Goal: Task Accomplishment & Management: Complete application form

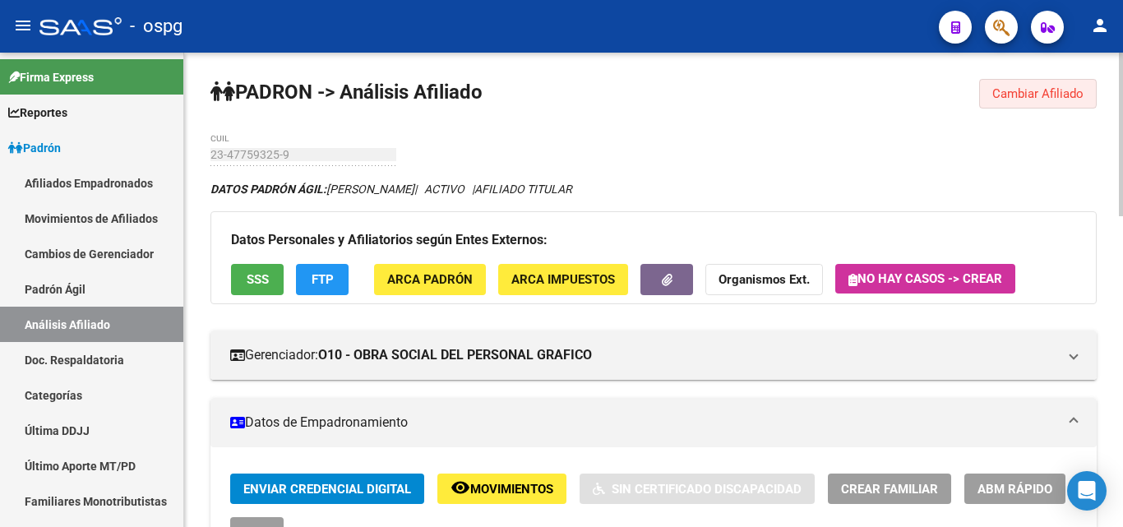
click at [1015, 94] on span "Cambiar Afiliado" at bounding box center [1037, 93] width 91 height 15
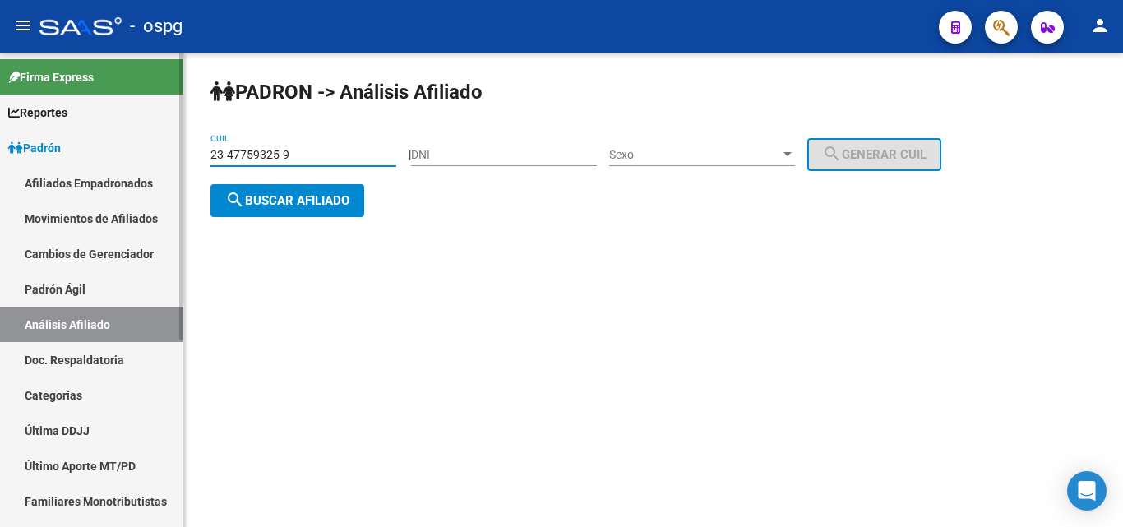
drag, startPoint x: 313, startPoint y: 153, endPoint x: 168, endPoint y: 153, distance: 145.5
click at [168, 153] on mat-sidenav-container "Firma Express Reportes Ingresos Devengados Análisis Histórico Detalles Transfer…" at bounding box center [561, 290] width 1123 height 474
type input "20-36878205-0"
drag, startPoint x: 294, startPoint y: 203, endPoint x: 414, endPoint y: 279, distance: 141.9
click at [295, 202] on span "search Buscar afiliado" at bounding box center [287, 200] width 124 height 15
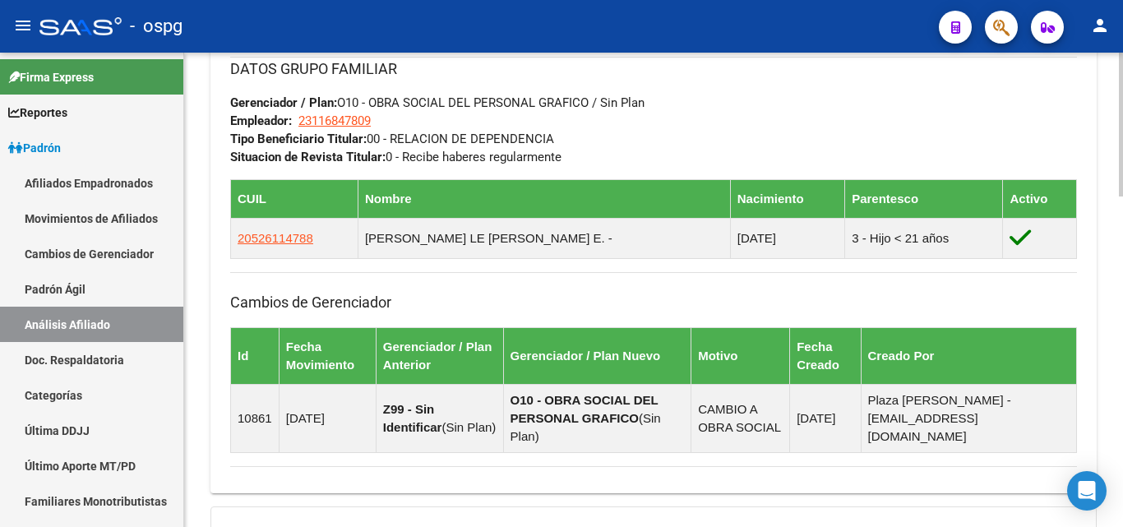
scroll to position [877, 0]
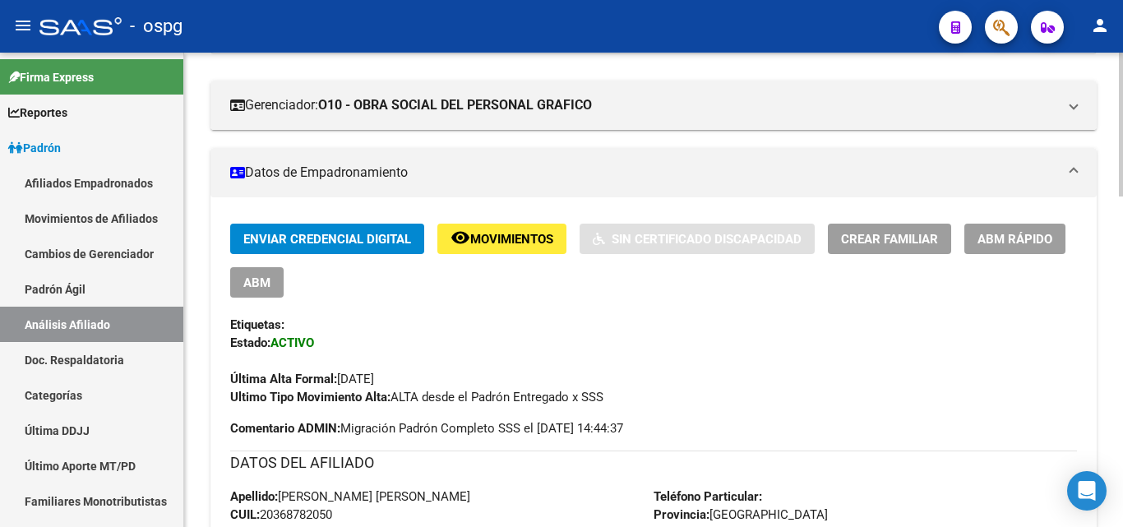
click at [1122, 243] on div at bounding box center [1121, 199] width 4 height 144
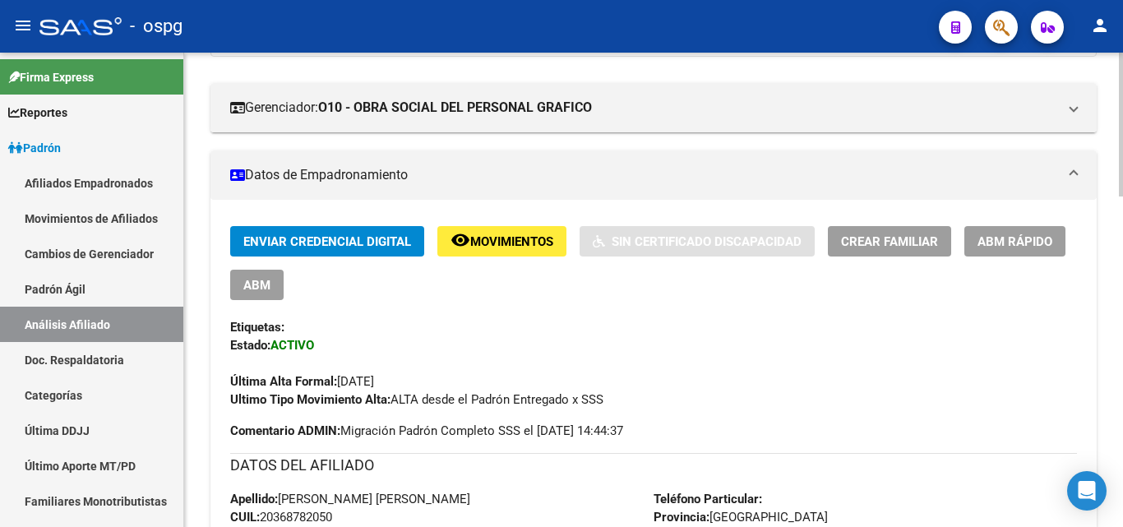
click at [857, 245] on span "Crear Familiar" at bounding box center [889, 241] width 97 height 15
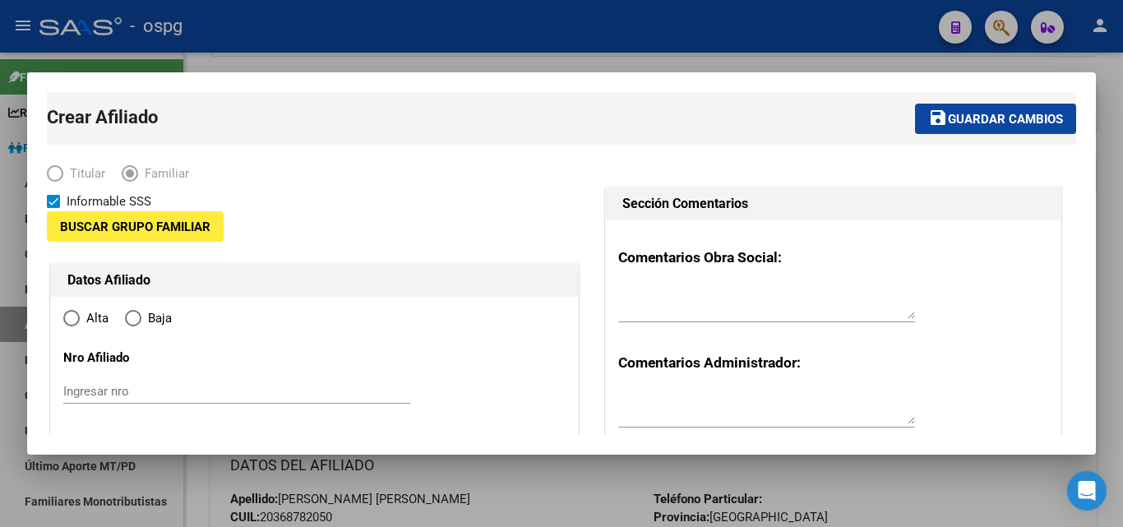
type input "23-11684780-9"
type input "[PERSON_NAME]"
type input "1765"
type input "0"
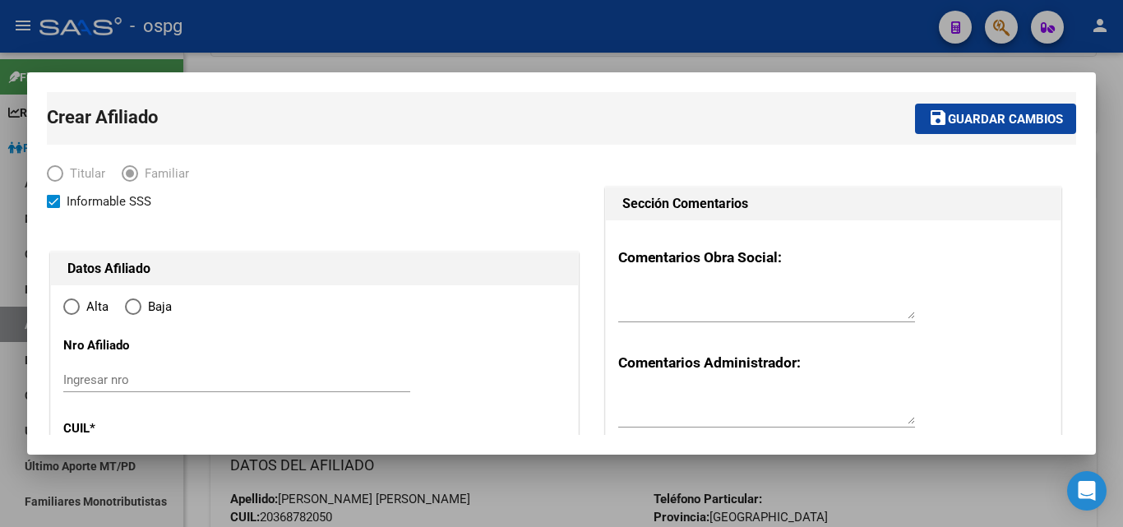
radio input "true"
type input "23-11684780-9"
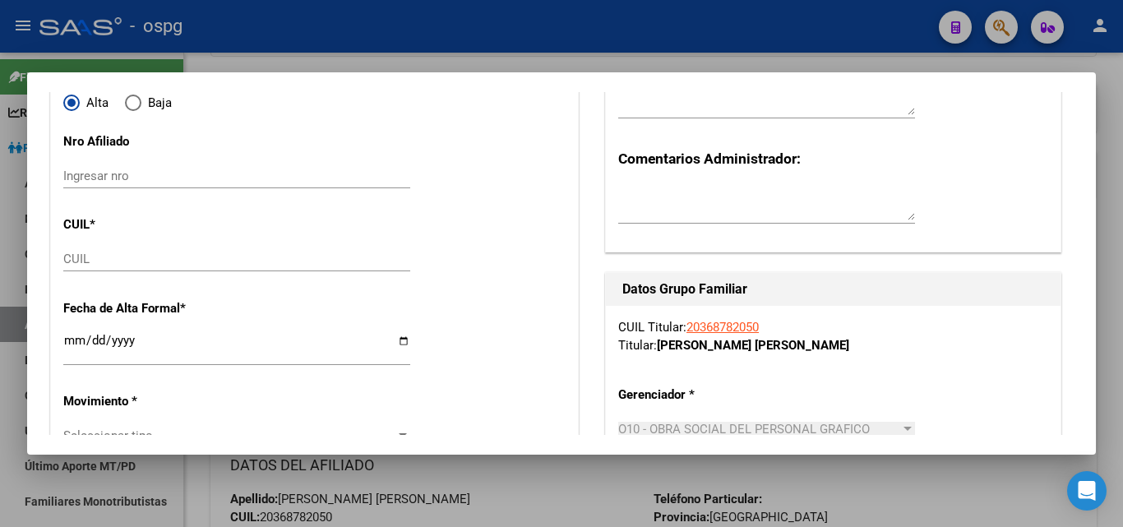
click at [90, 262] on input "CUIL" at bounding box center [236, 259] width 347 height 15
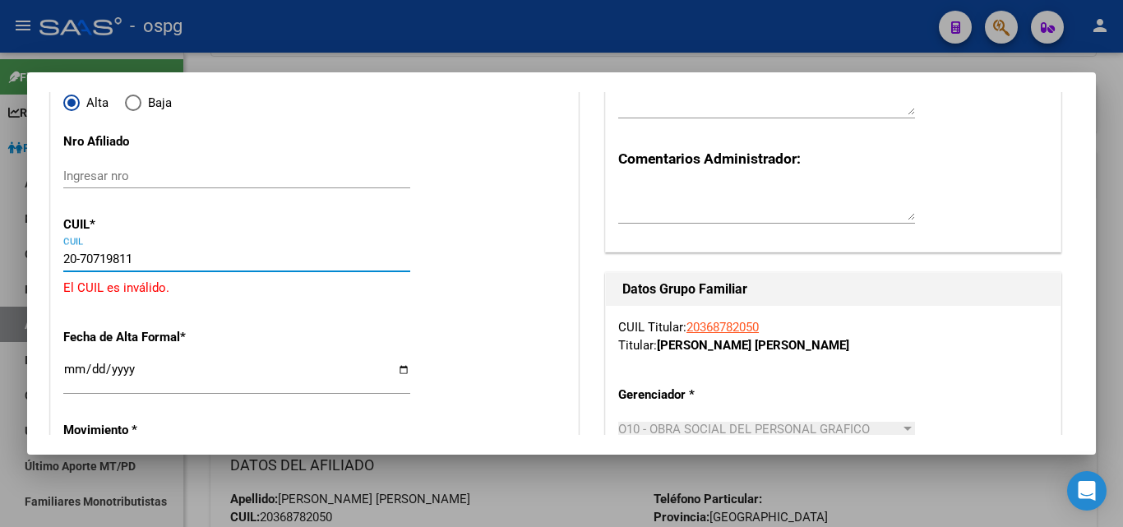
type input "20-70719811-8"
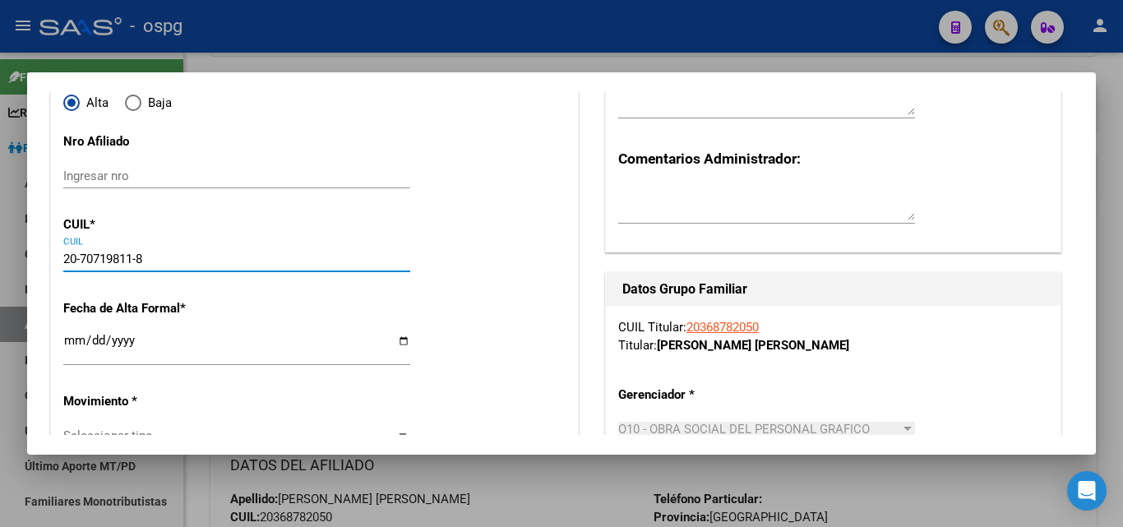
type input "20-70719811-8"
click at [73, 344] on input "Ingresar fecha" at bounding box center [236, 347] width 347 height 26
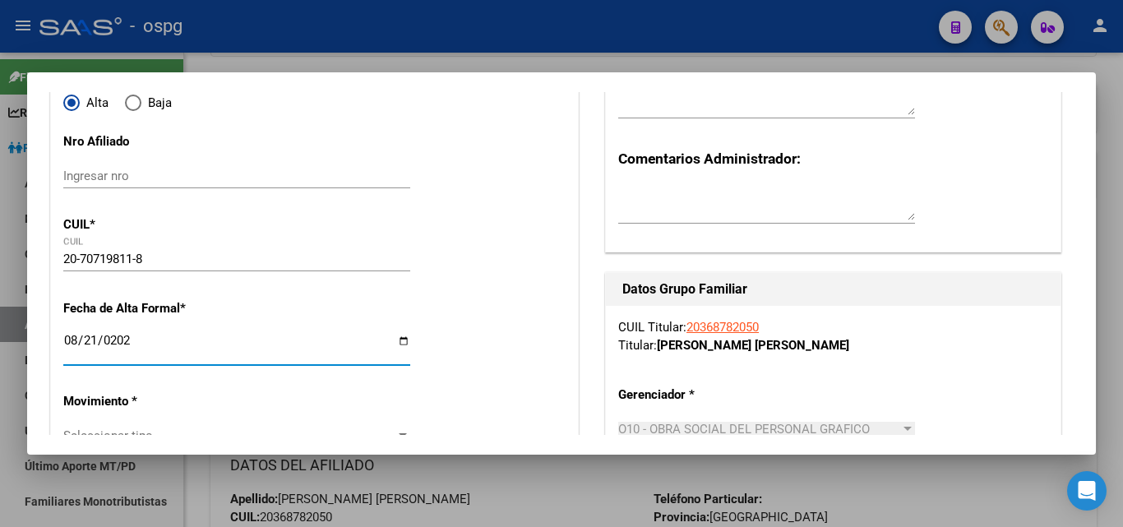
type input "[DATE]"
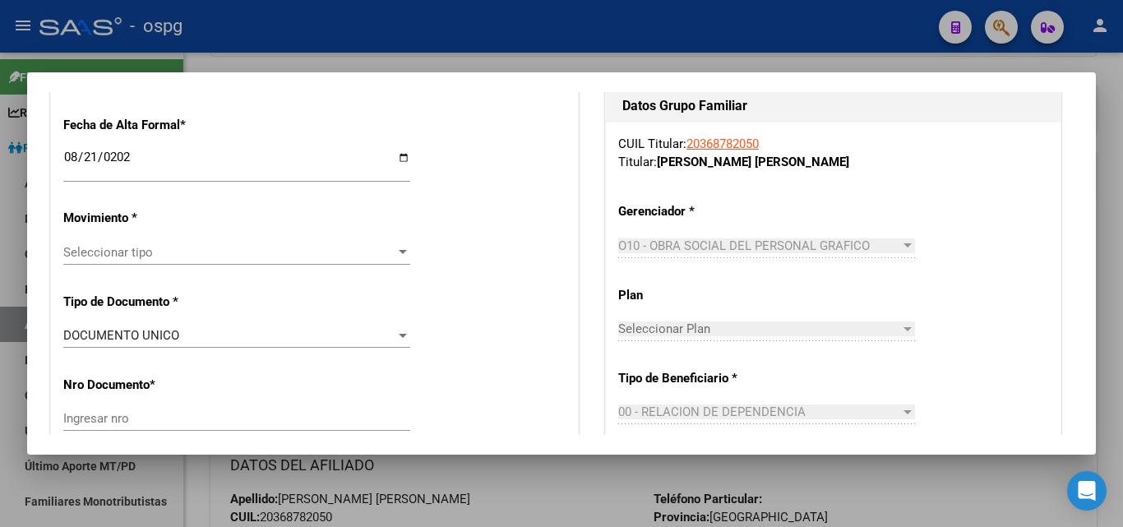
scroll to position [394, 0]
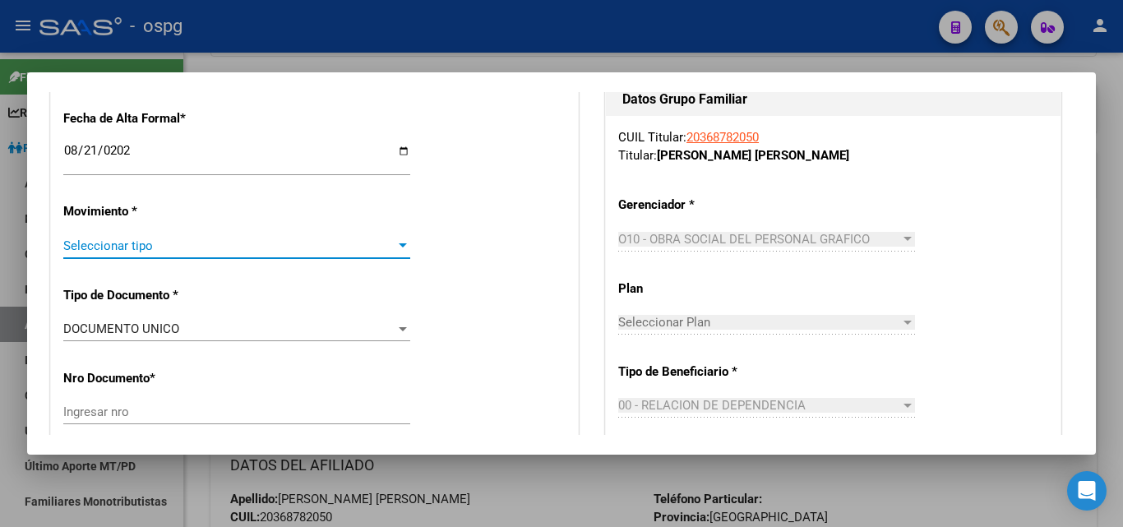
click at [396, 248] on div at bounding box center [402, 245] width 15 height 13
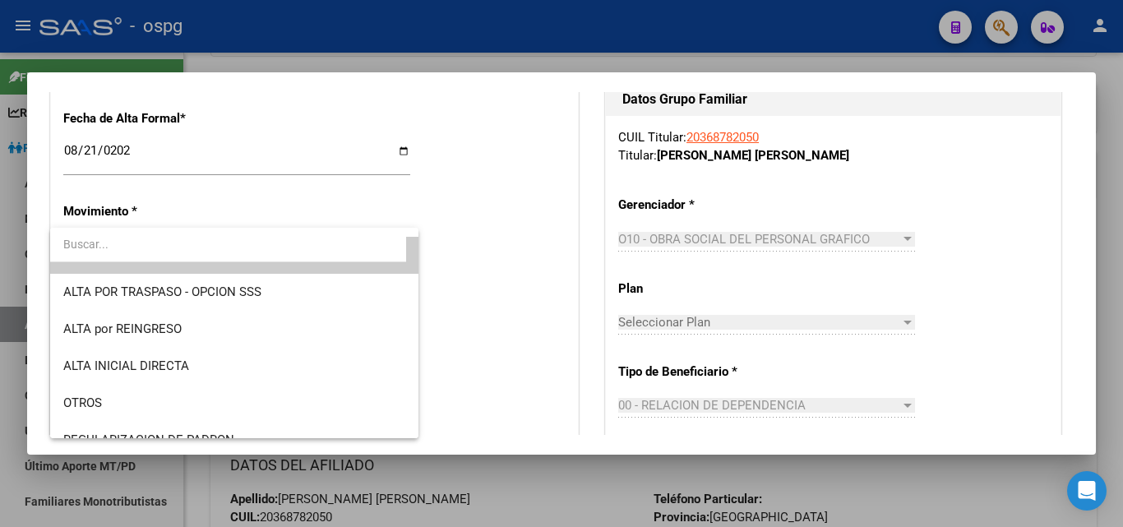
scroll to position [32, 0]
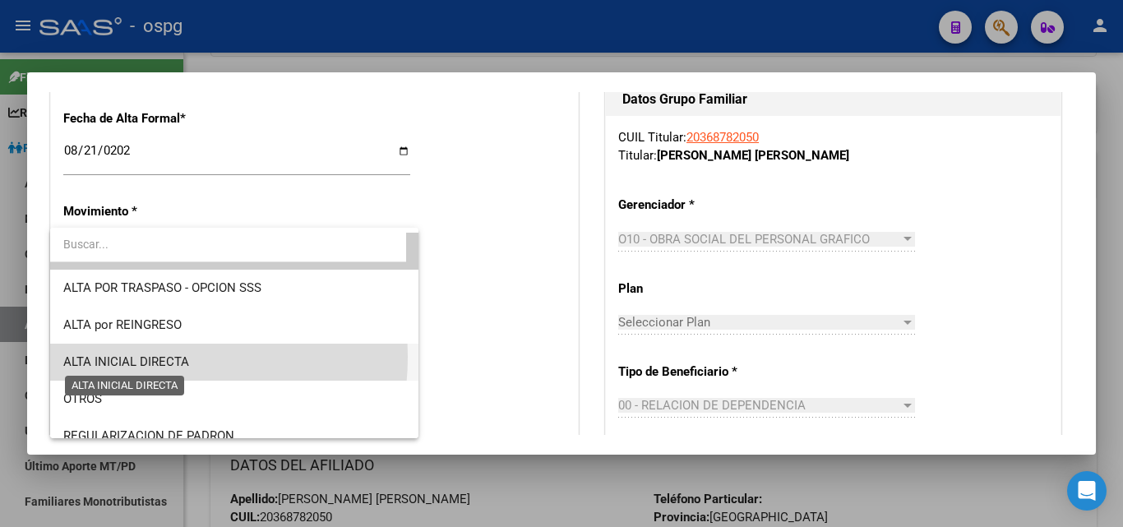
click at [140, 357] on span "ALTA INICIAL DIRECTA" at bounding box center [126, 361] width 126 height 15
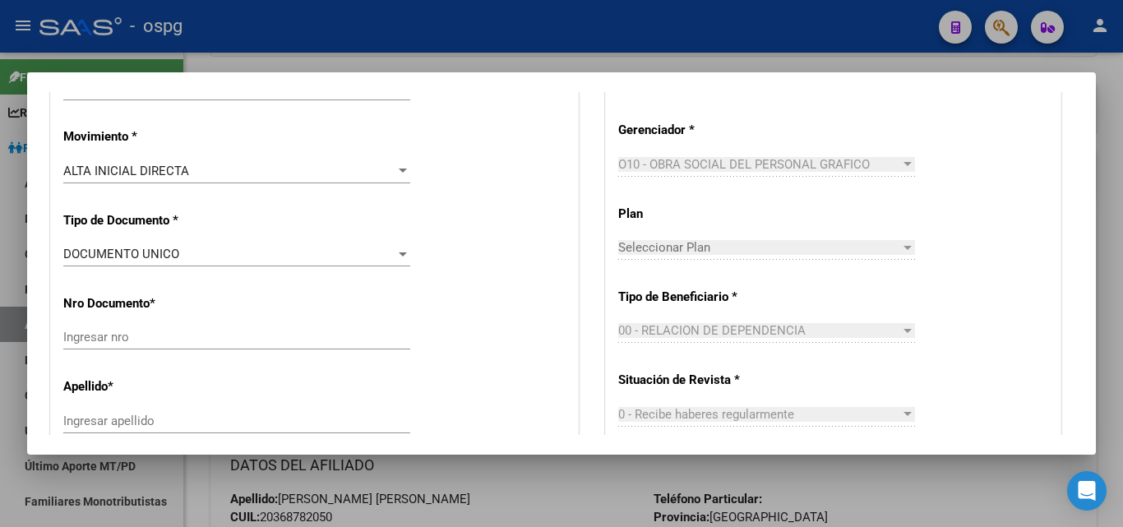
scroll to position [489, 0]
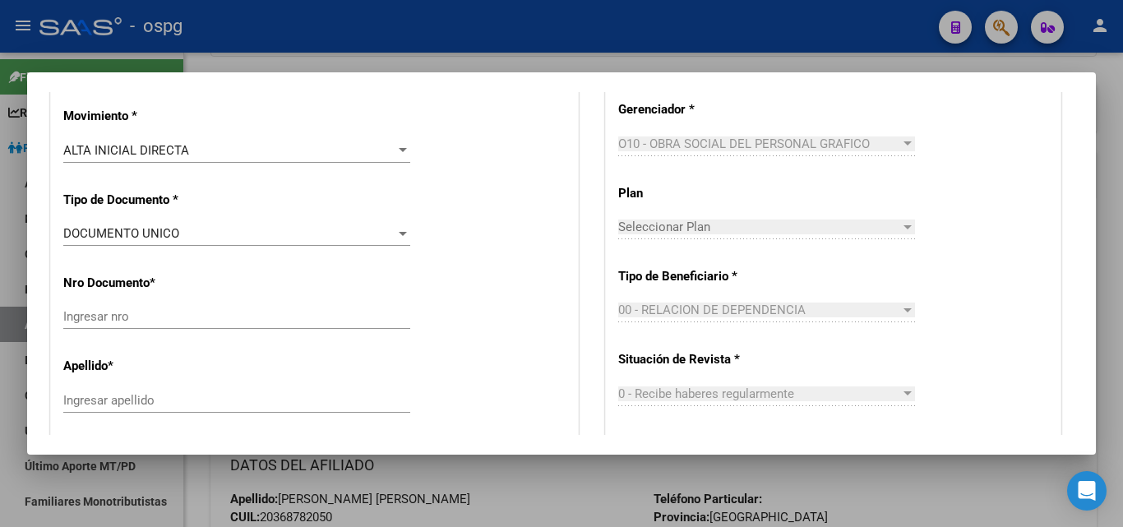
click at [197, 326] on div "Ingresar nro" at bounding box center [236, 316] width 347 height 25
type input "70719811"
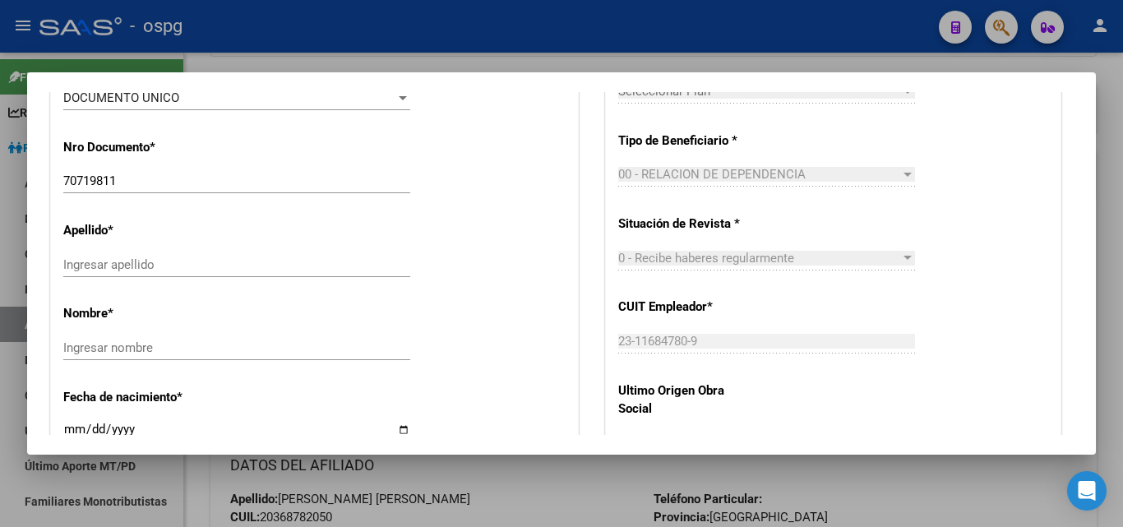
scroll to position [639, 0]
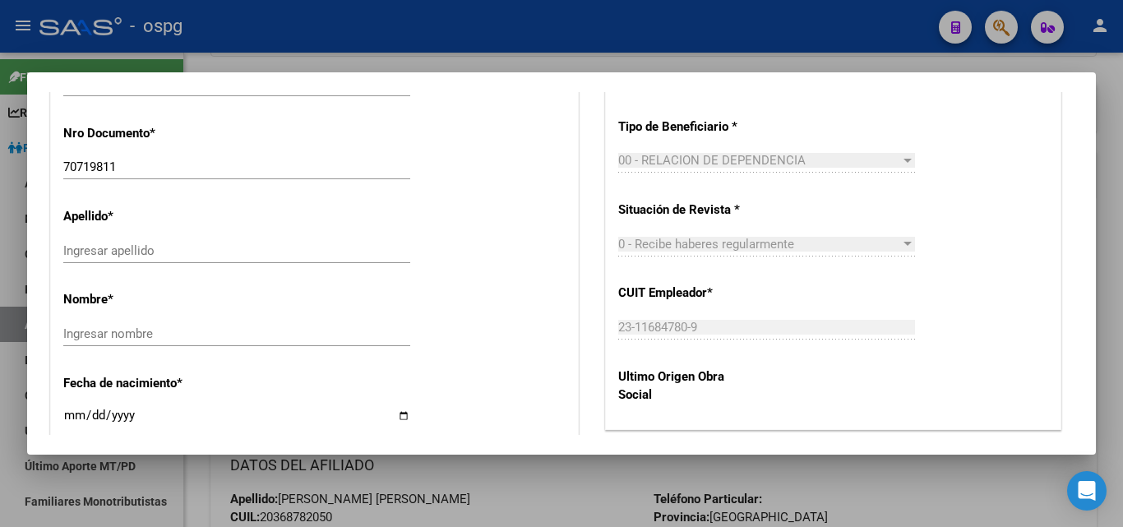
click at [147, 242] on div "Ingresar apellido" at bounding box center [236, 250] width 347 height 25
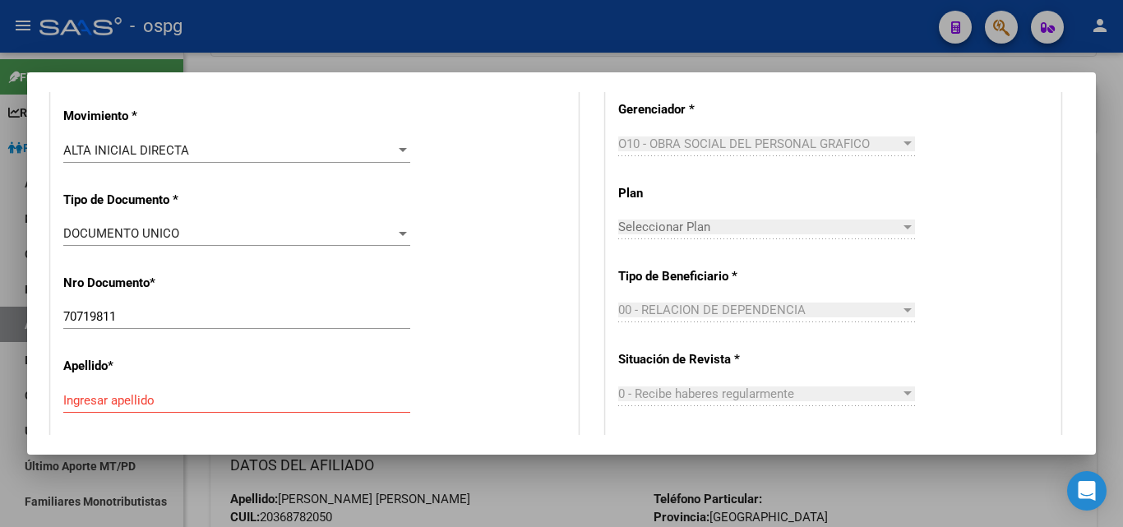
scroll to position [577, 0]
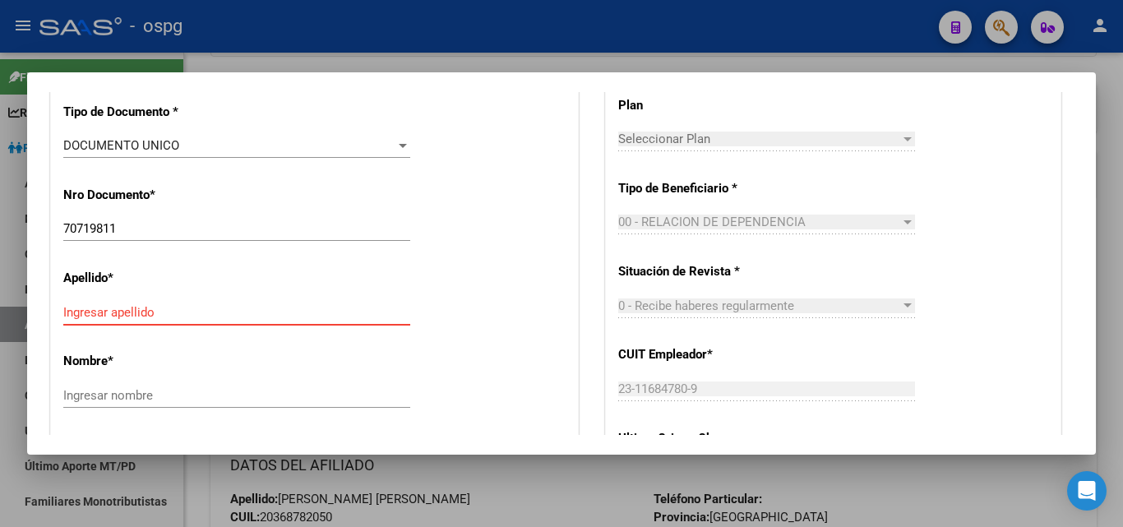
click at [93, 312] on input "Ingresar apellido" at bounding box center [236, 312] width 347 height 15
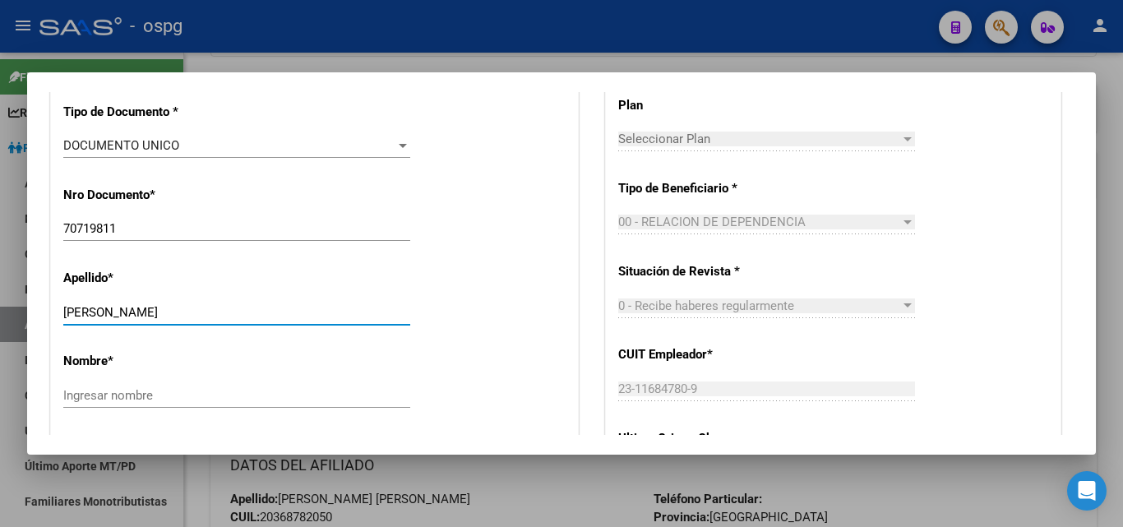
type input "[PERSON_NAME]"
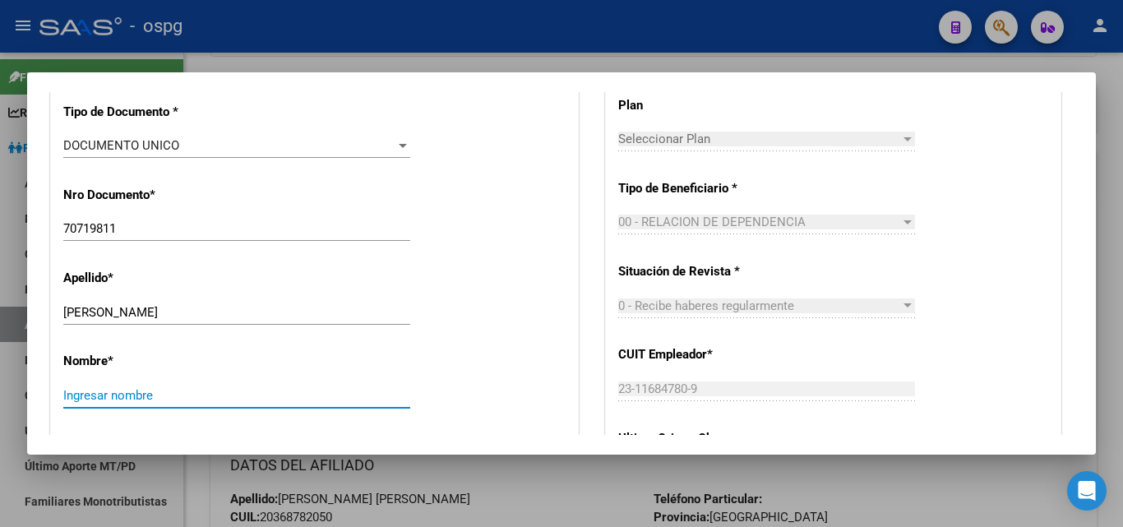
click at [173, 397] on input "Ingresar nombre" at bounding box center [236, 395] width 347 height 15
type input "[PERSON_NAME]"
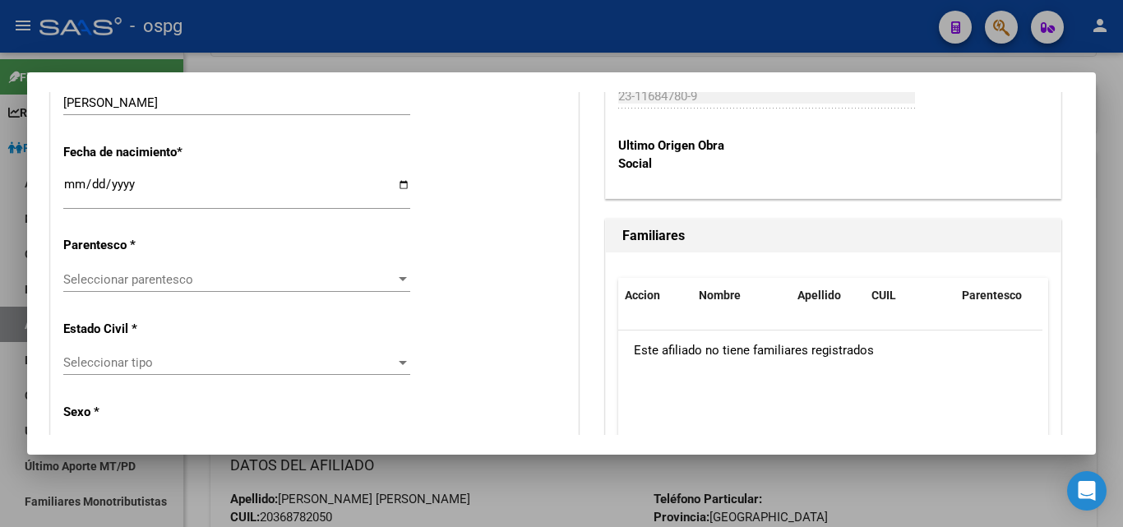
scroll to position [862, 0]
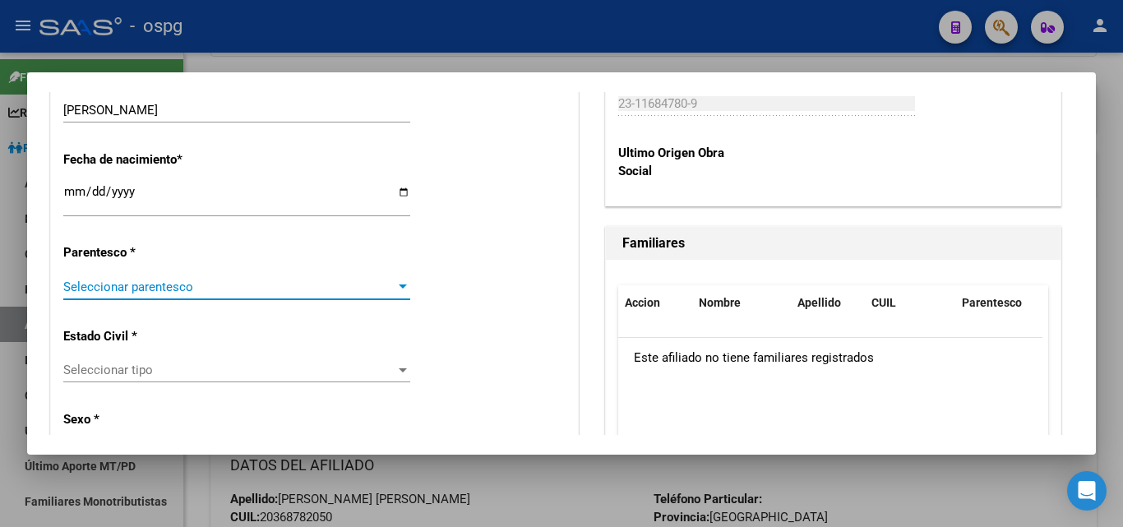
click at [401, 288] on div at bounding box center [403, 286] width 8 height 4
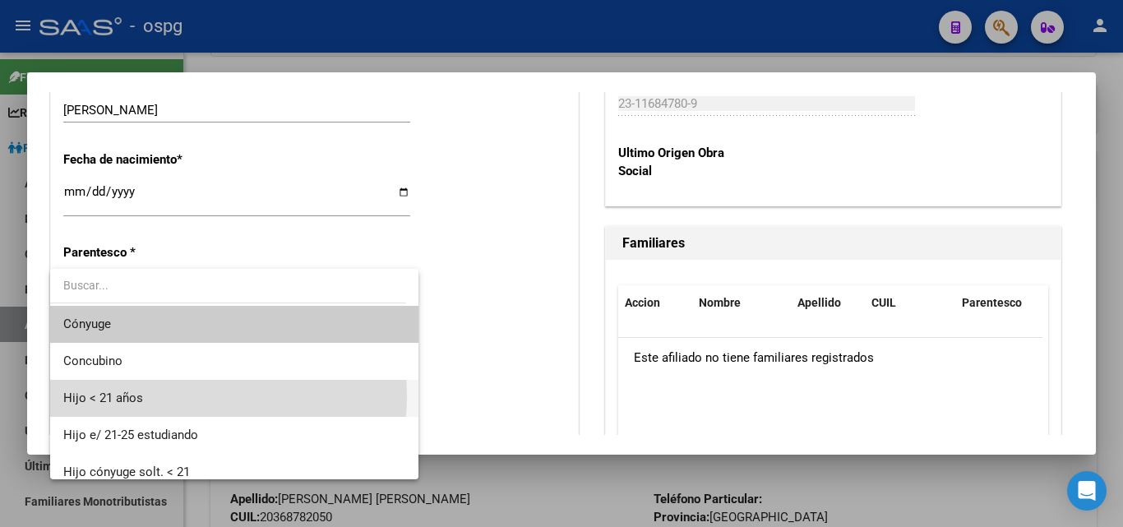
click at [155, 395] on span "Hijo < 21 años" at bounding box center [234, 398] width 342 height 37
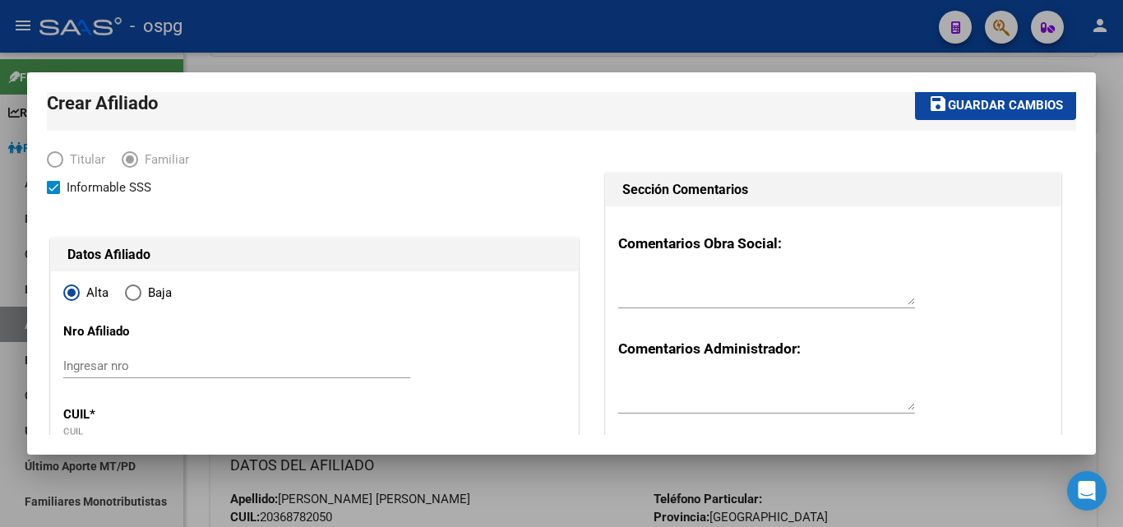
scroll to position [0, 0]
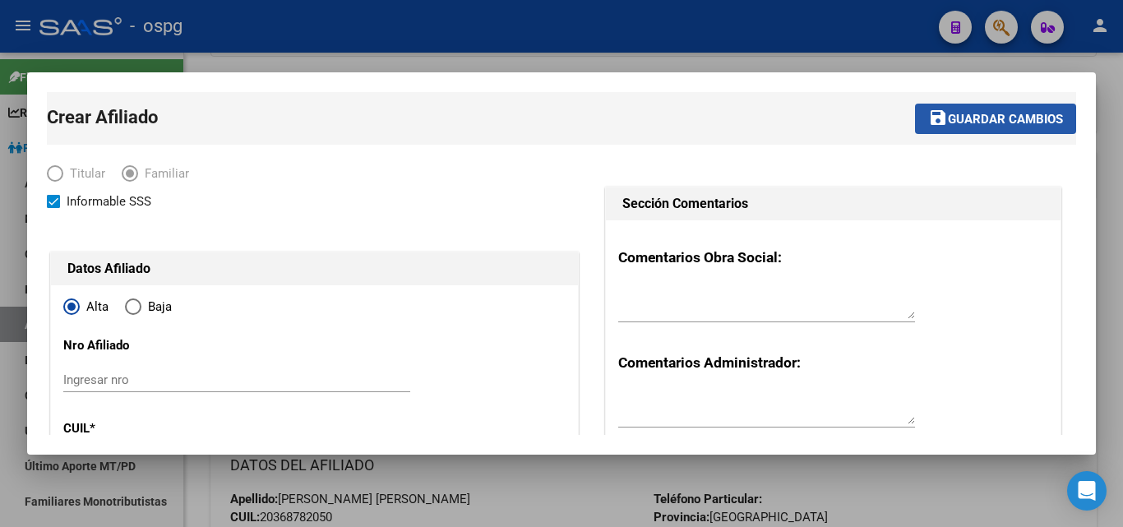
click at [1006, 117] on span "Guardar cambios" at bounding box center [1005, 119] width 115 height 15
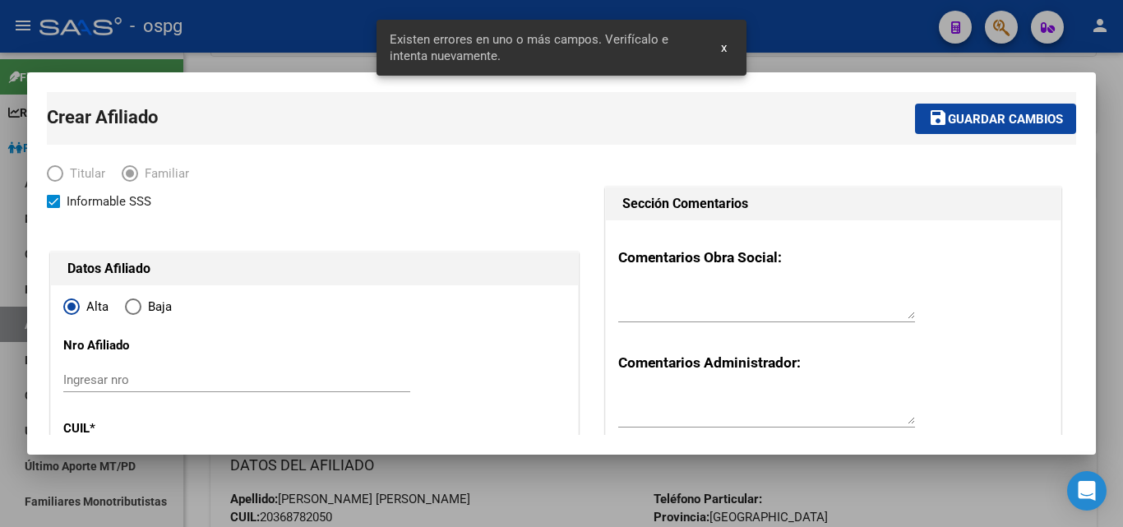
click at [753, 58] on div "Existen errores en uno o más campos. Verifícalo e intenta nuevamente. x" at bounding box center [562, 47] width 410 height 95
click at [721, 49] on span "x" at bounding box center [724, 47] width 6 height 15
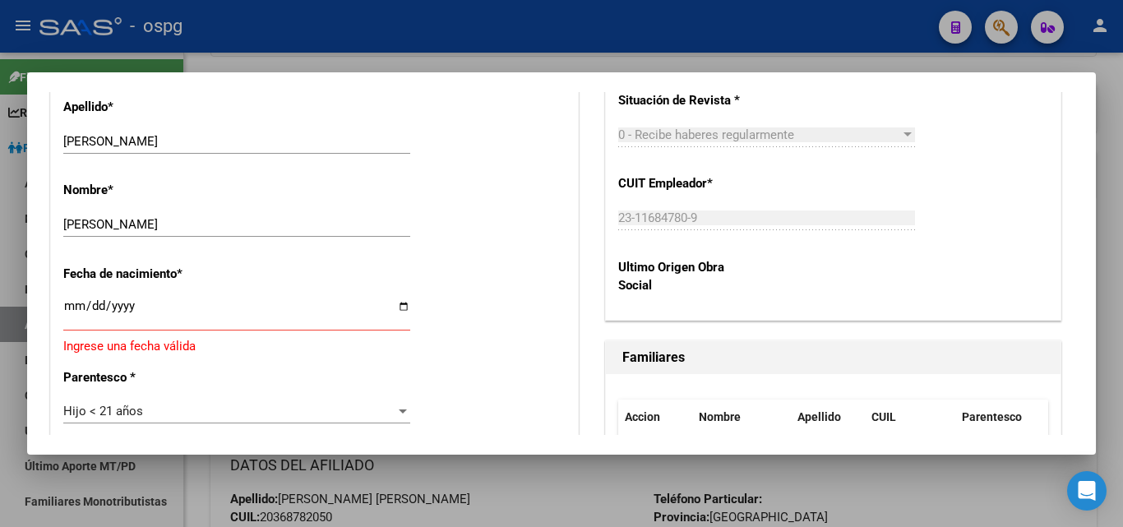
scroll to position [789, 0]
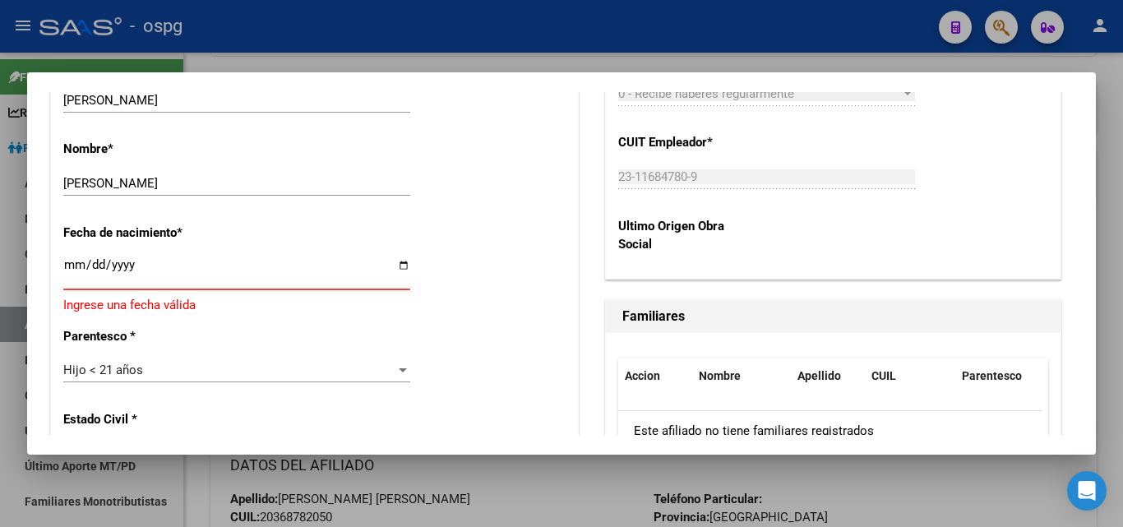
click at [113, 260] on input "Ingresar fecha" at bounding box center [236, 271] width 347 height 26
click at [67, 265] on input "Ingresar fecha" at bounding box center [236, 271] width 347 height 26
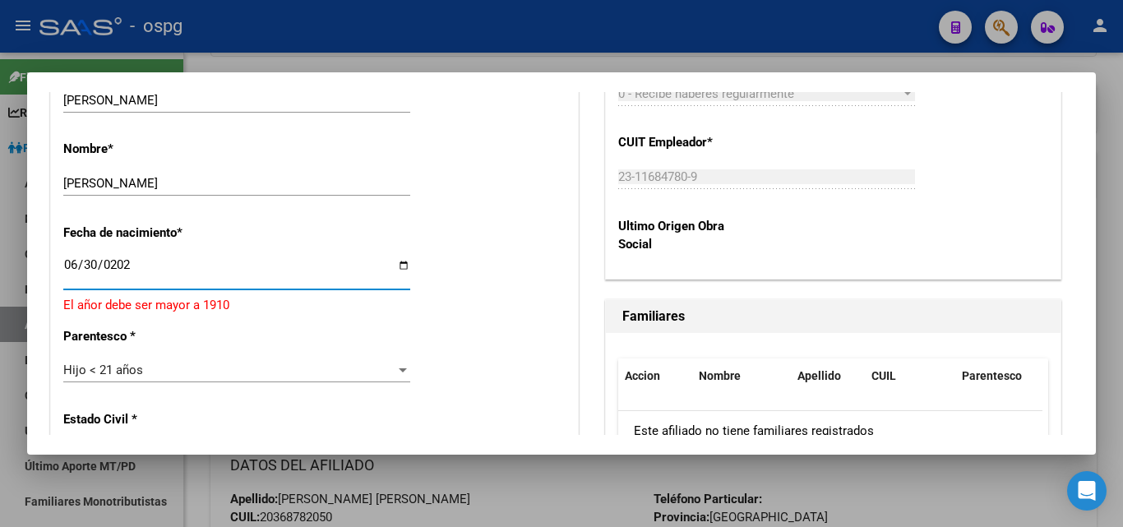
type input "[DATE]"
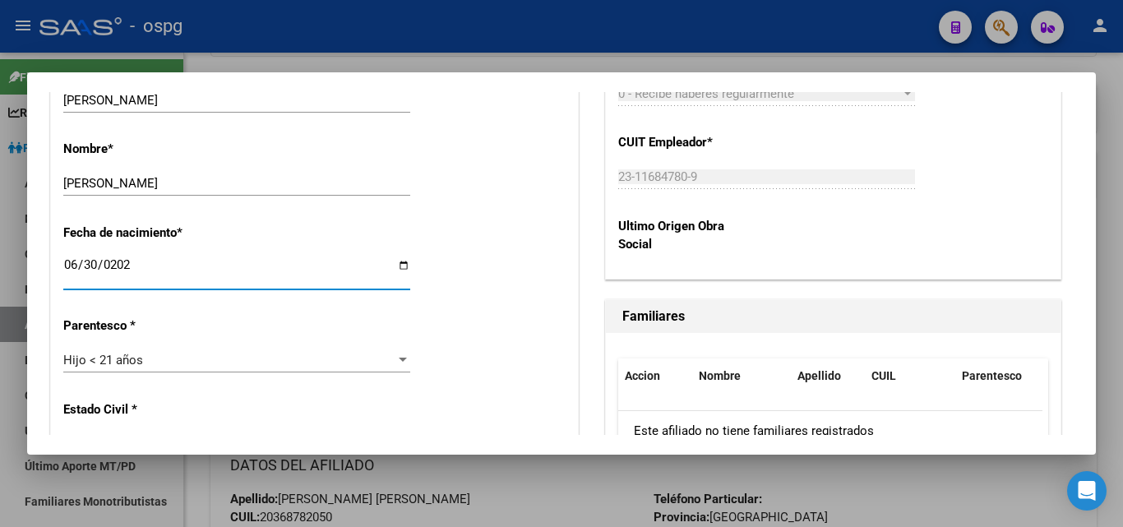
click at [519, 395] on div "Estado Civil * [DEMOGRAPHIC_DATA] Seleccionar tipo" at bounding box center [314, 429] width 502 height 83
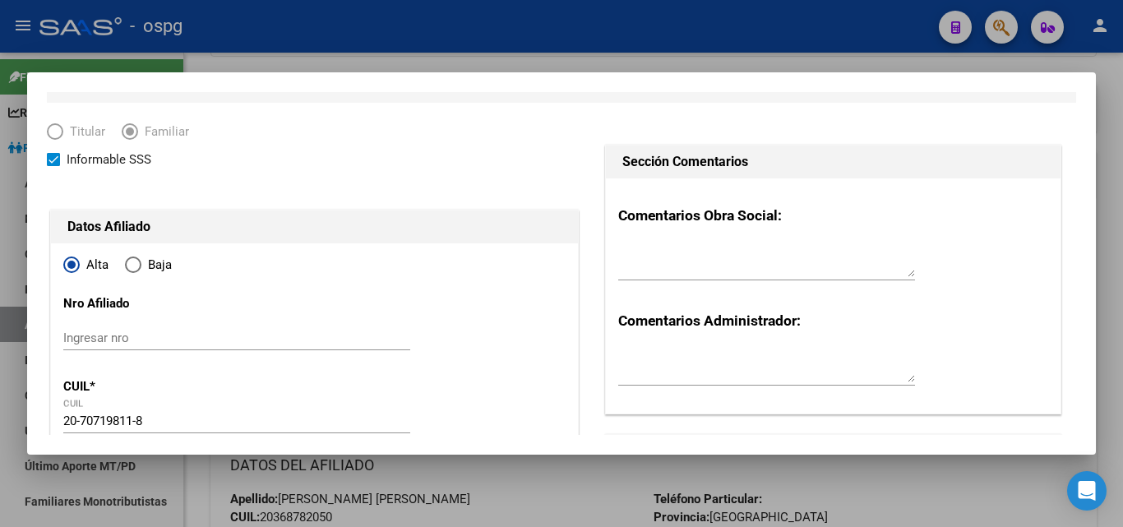
scroll to position [0, 0]
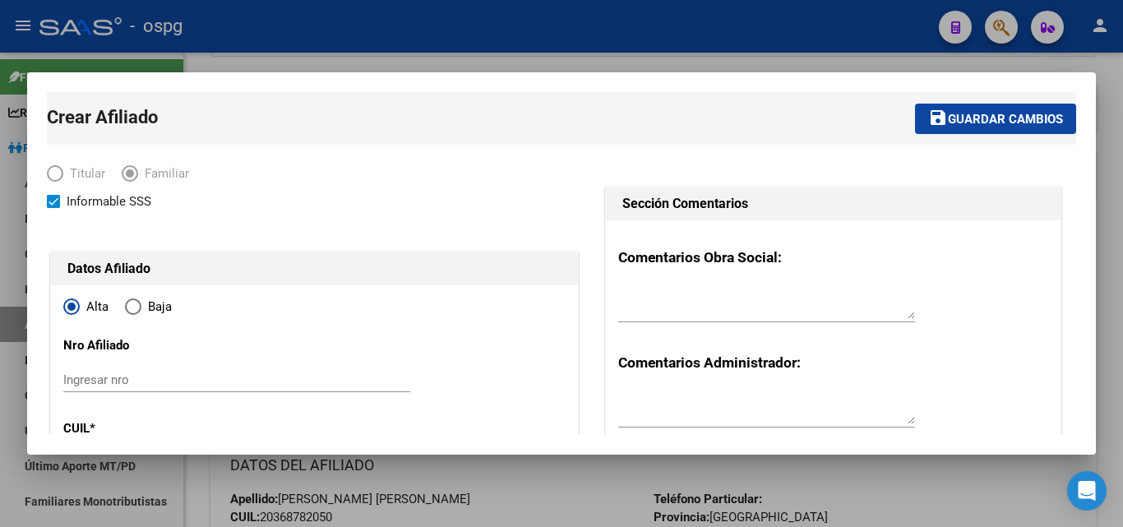
click at [1043, 115] on span "Guardar cambios" at bounding box center [1005, 119] width 115 height 15
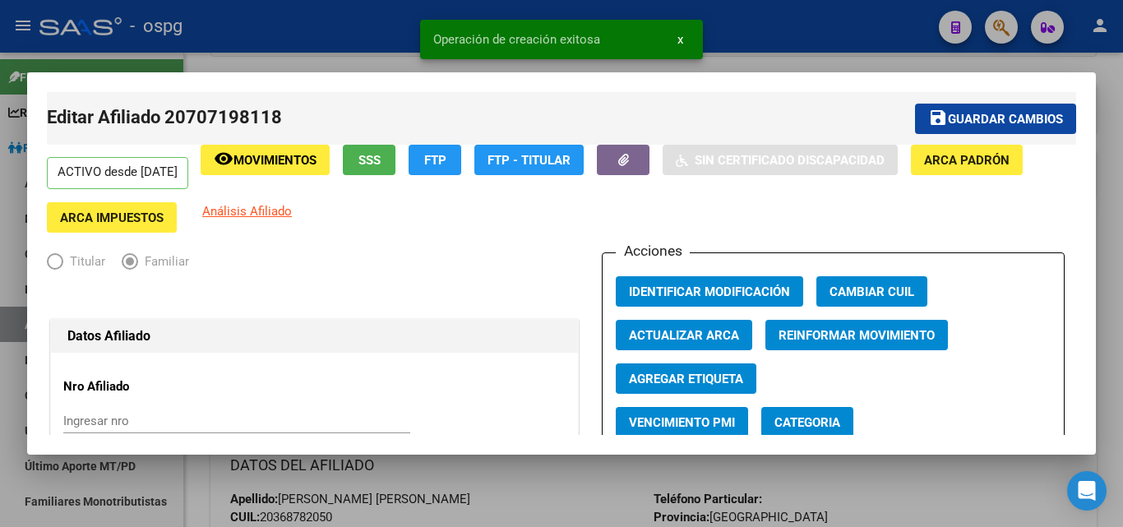
click at [1106, 155] on div at bounding box center [561, 263] width 1123 height 527
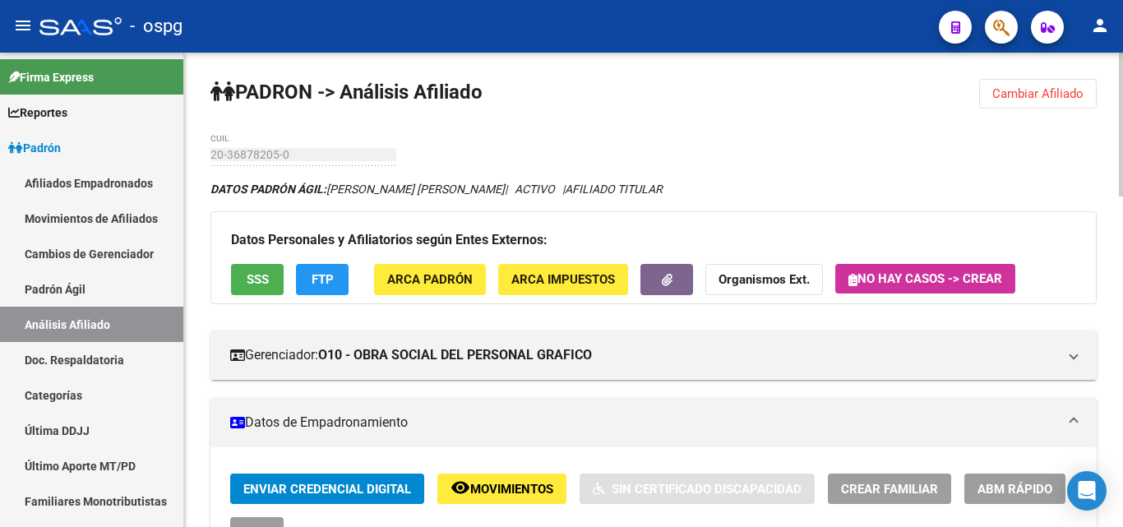
click at [1122, 76] on div at bounding box center [1121, 125] width 4 height 144
click at [1056, 102] on button "Cambiar Afiliado" at bounding box center [1038, 94] width 118 height 30
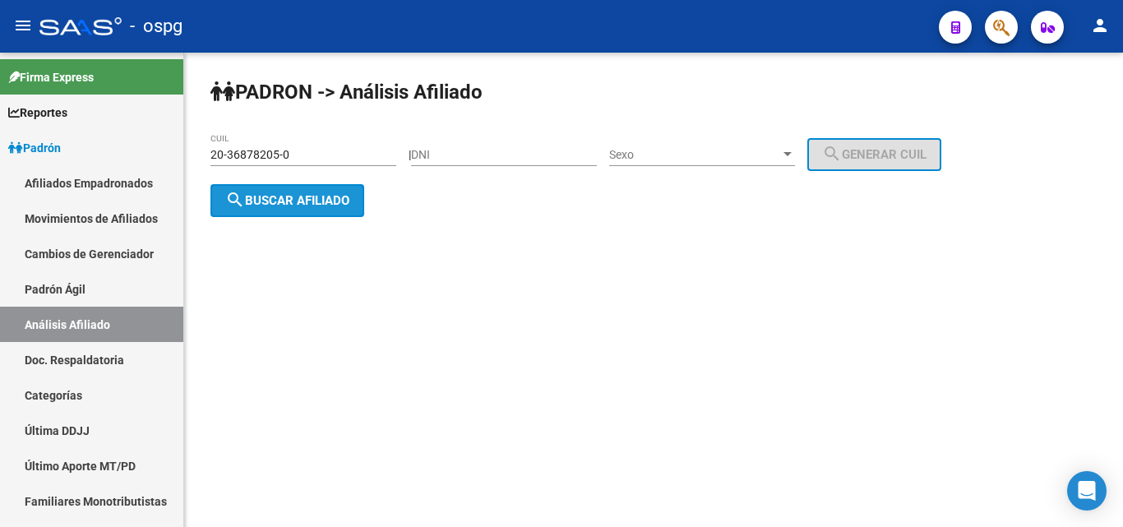
click at [311, 210] on button "search Buscar afiliado" at bounding box center [287, 200] width 154 height 33
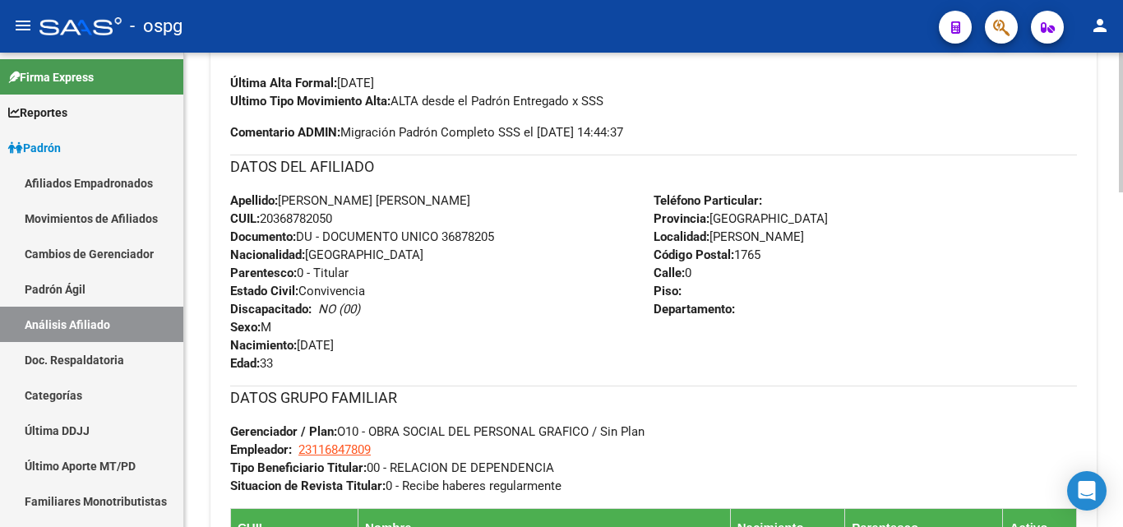
scroll to position [22, 0]
